Goal: Communication & Community: Answer question/provide support

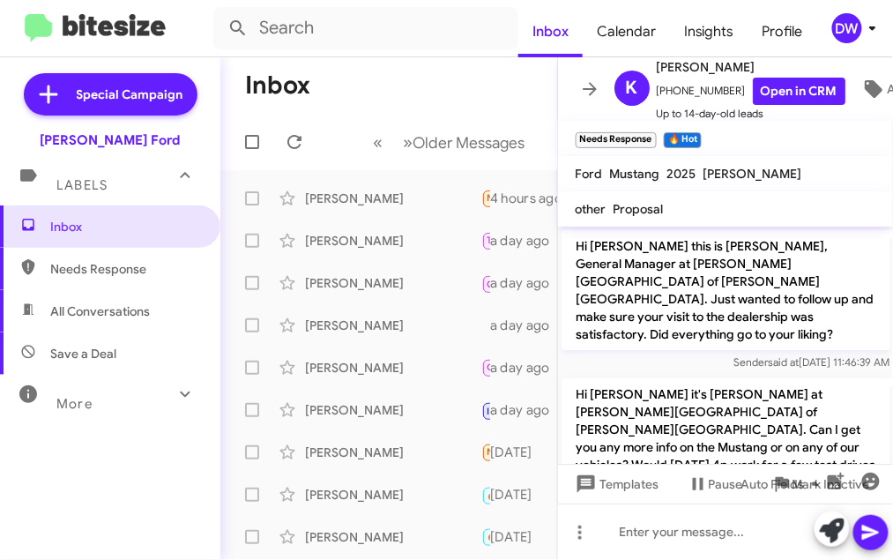
scroll to position [207, 0]
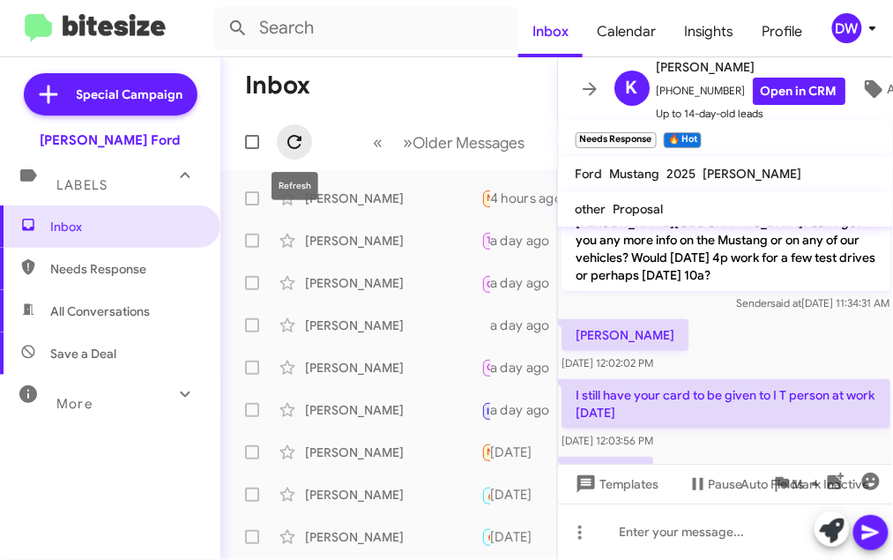
click at [301, 143] on icon at bounding box center [294, 141] width 21 height 21
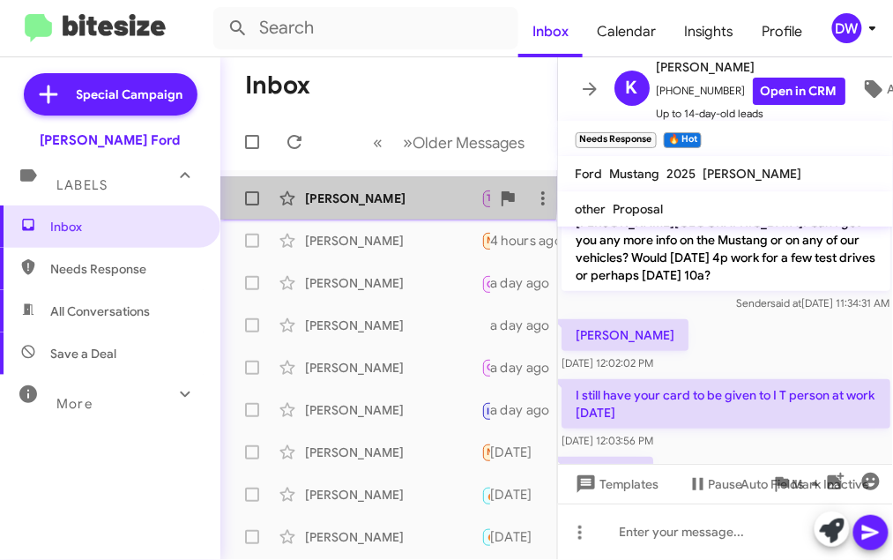
click at [317, 193] on div "[PERSON_NAME]" at bounding box center [393, 199] width 176 height 18
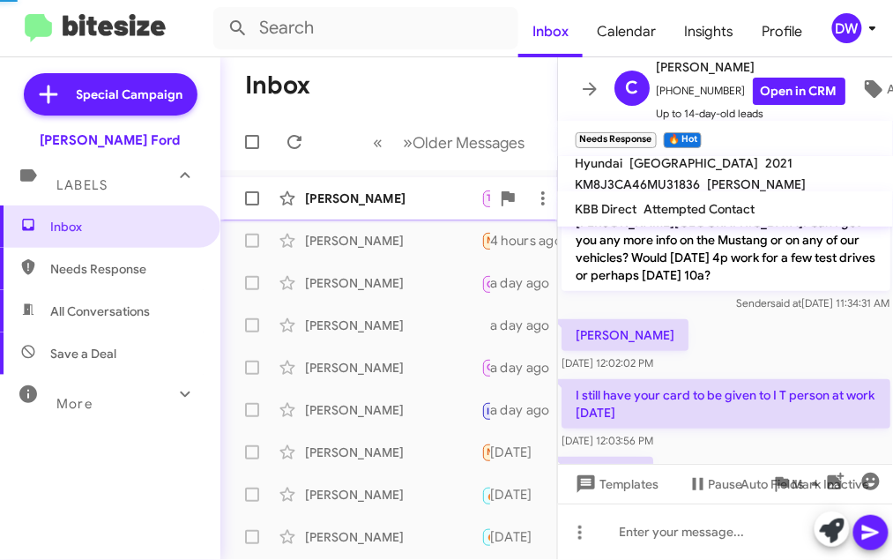
scroll to position [1490, 0]
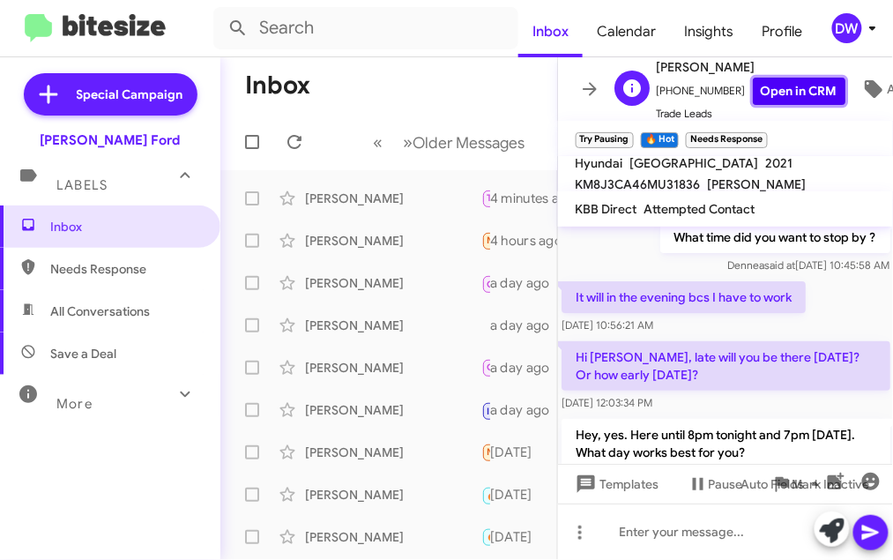
click at [801, 93] on link "Open in CRM" at bounding box center [799, 91] width 93 height 27
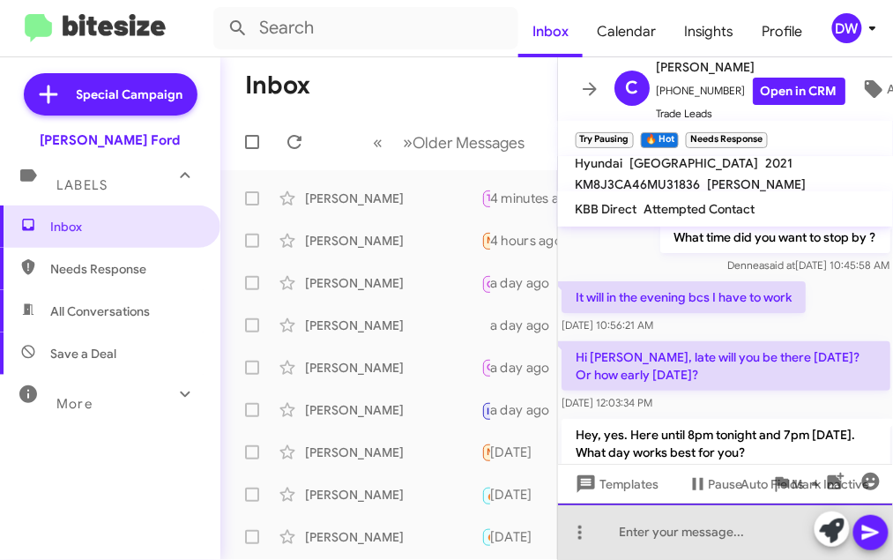
click at [682, 530] on div at bounding box center [726, 531] width 336 height 56
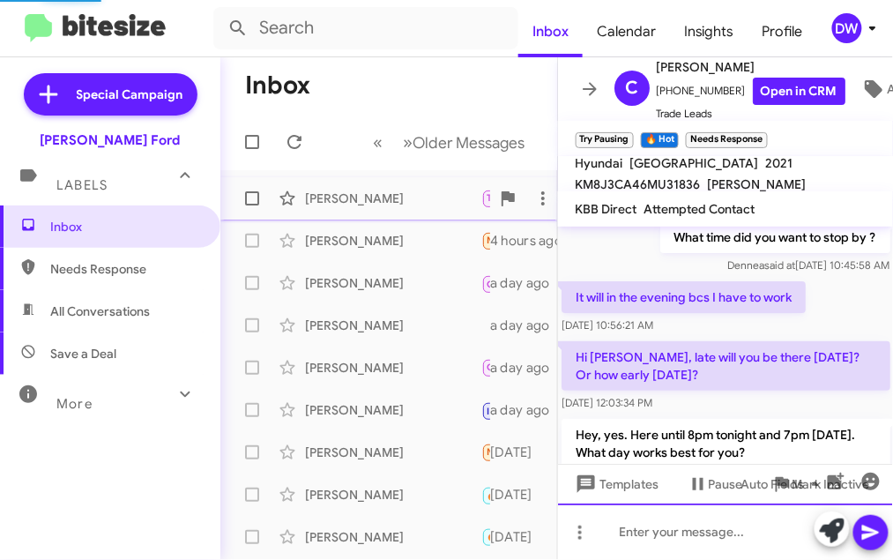
scroll to position [0, 0]
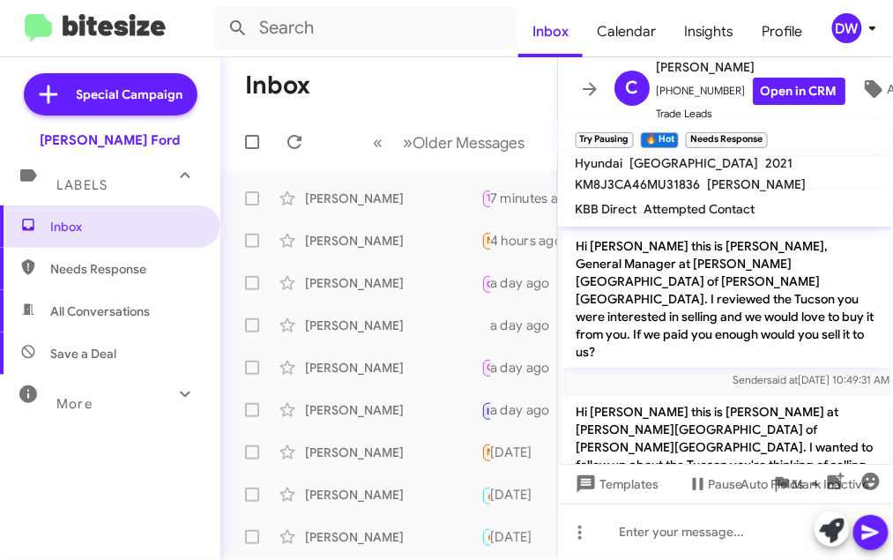
click at [272, 152] on div at bounding box center [256, 141] width 42 height 35
click at [287, 149] on icon at bounding box center [294, 141] width 21 height 21
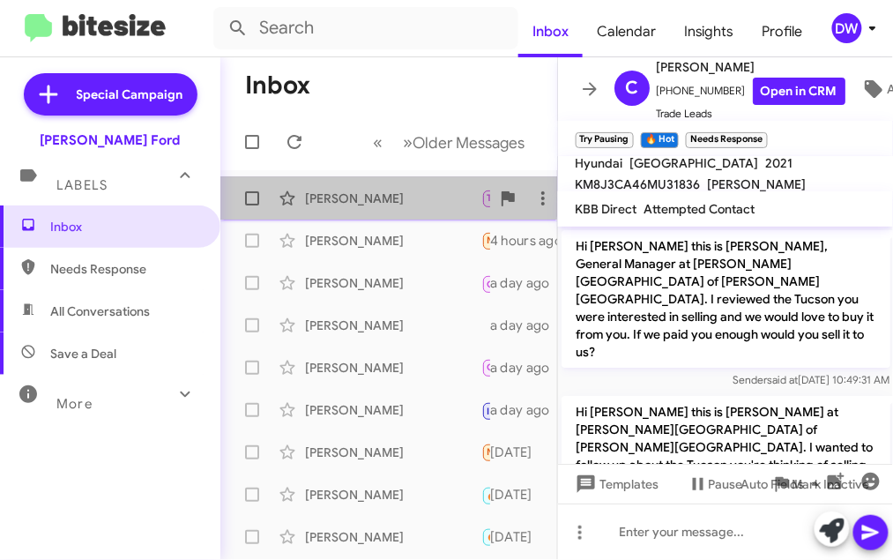
click at [332, 191] on div "[PERSON_NAME]" at bounding box center [393, 199] width 176 height 18
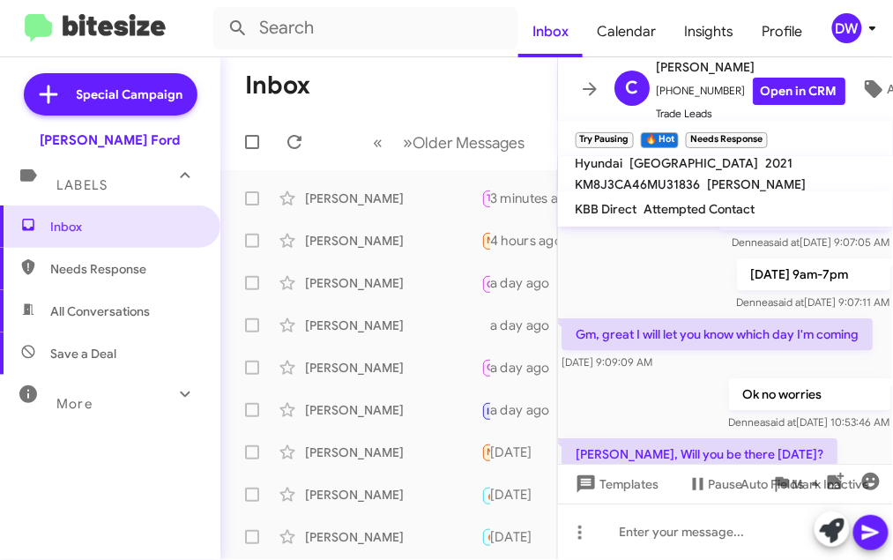
scroll to position [1554, 0]
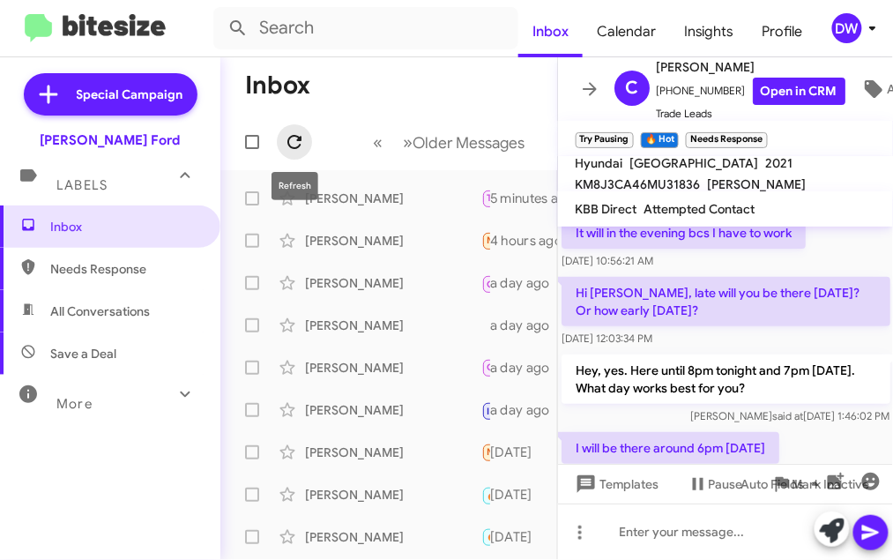
click at [299, 145] on icon at bounding box center [294, 142] width 14 height 14
click at [299, 140] on icon at bounding box center [294, 142] width 14 height 14
click at [287, 143] on icon at bounding box center [294, 141] width 21 height 21
click at [294, 134] on icon at bounding box center [294, 141] width 21 height 21
click at [288, 144] on icon at bounding box center [294, 142] width 14 height 14
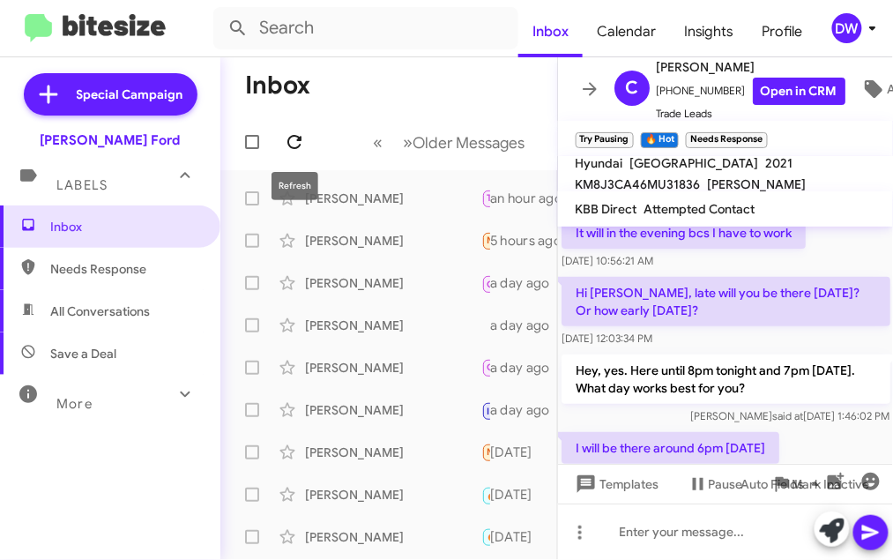
click at [287, 141] on icon at bounding box center [294, 142] width 14 height 14
